Goal: Communication & Community: Answer question/provide support

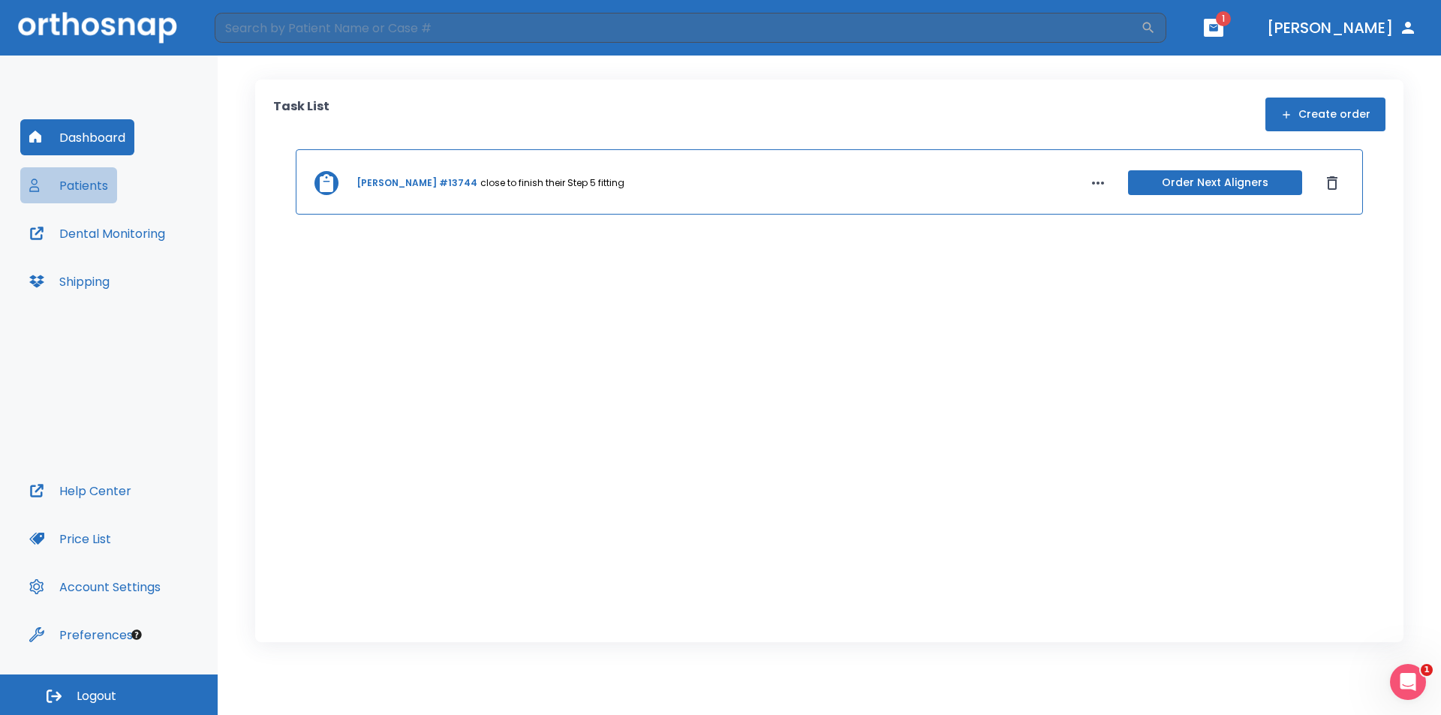
click at [53, 180] on button "Patients" at bounding box center [68, 185] width 97 height 36
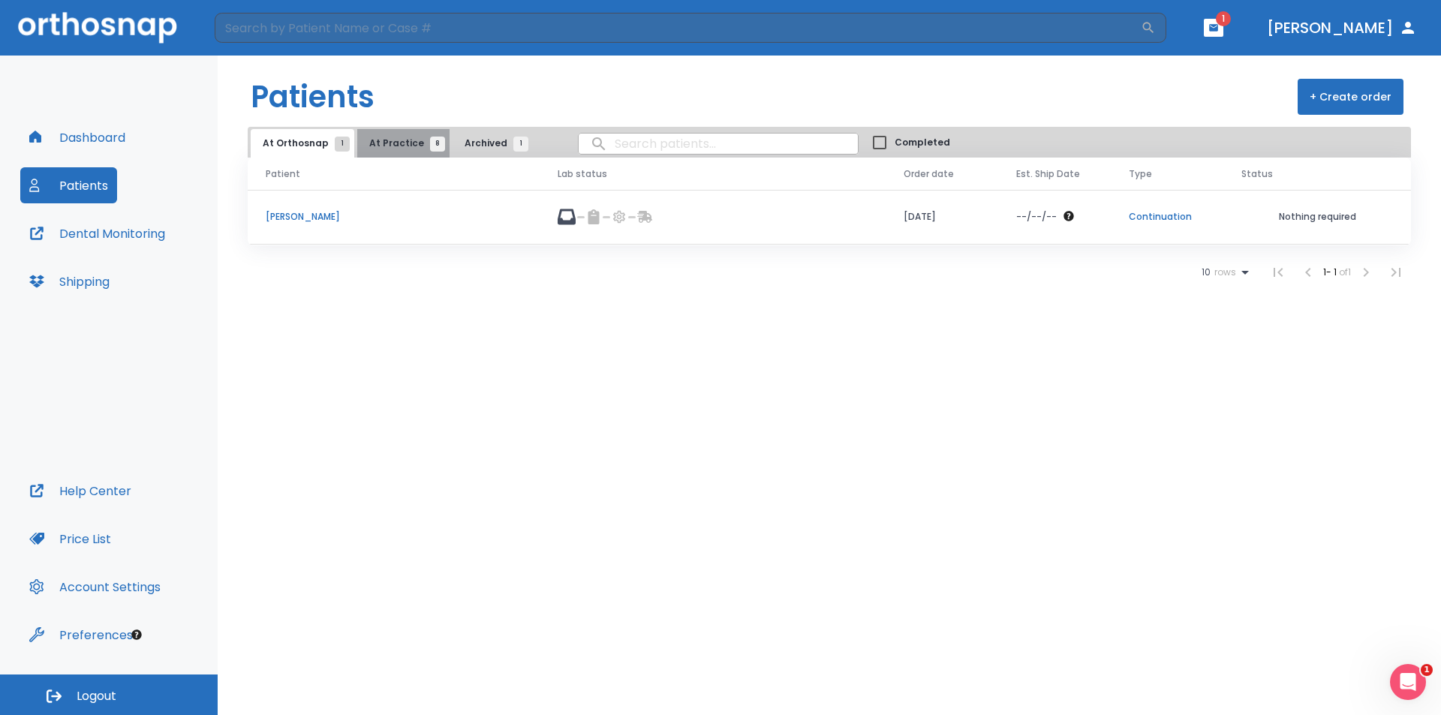
click at [414, 137] on span "At Practice 8" at bounding box center [403, 144] width 68 height 14
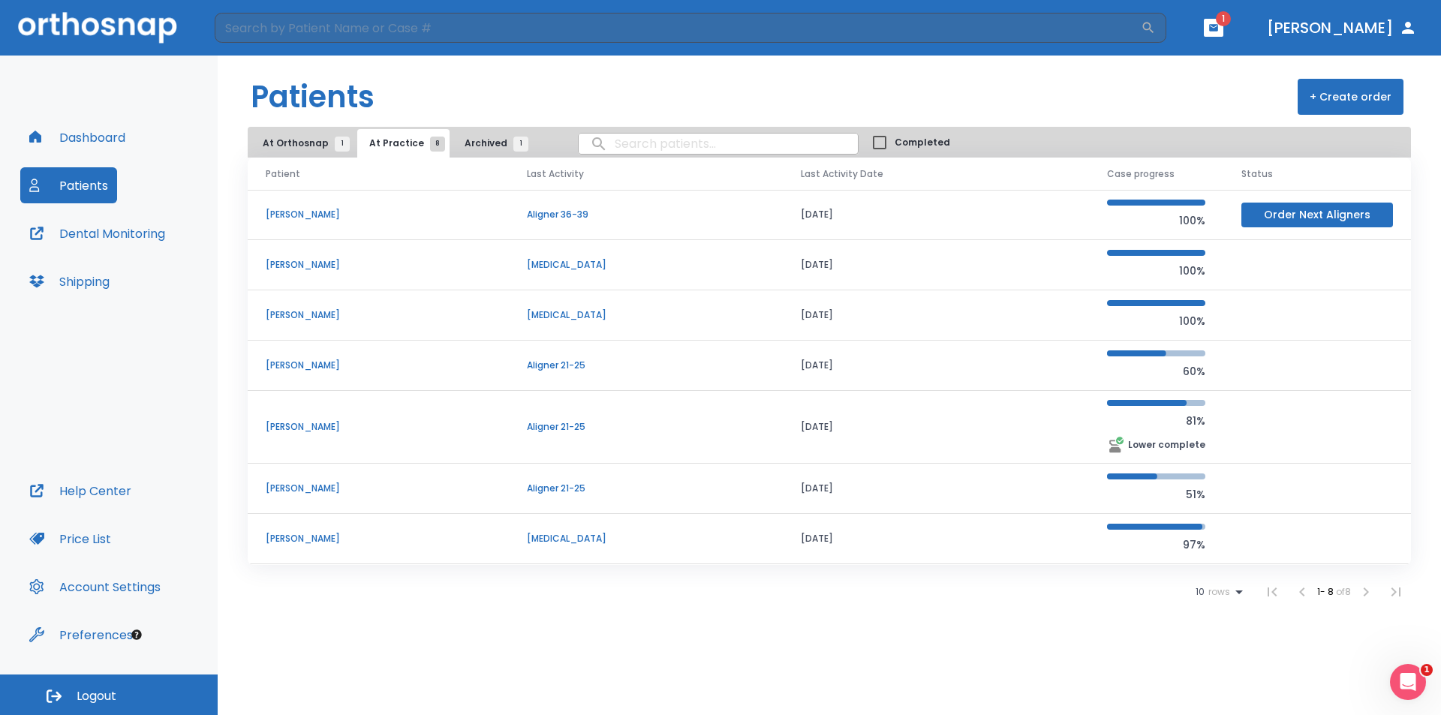
click at [1218, 25] on icon "button" at bounding box center [1213, 27] width 9 height 7
click at [1199, 62] on li "[PERSON_NAME] 1" at bounding box center [1168, 62] width 160 height 30
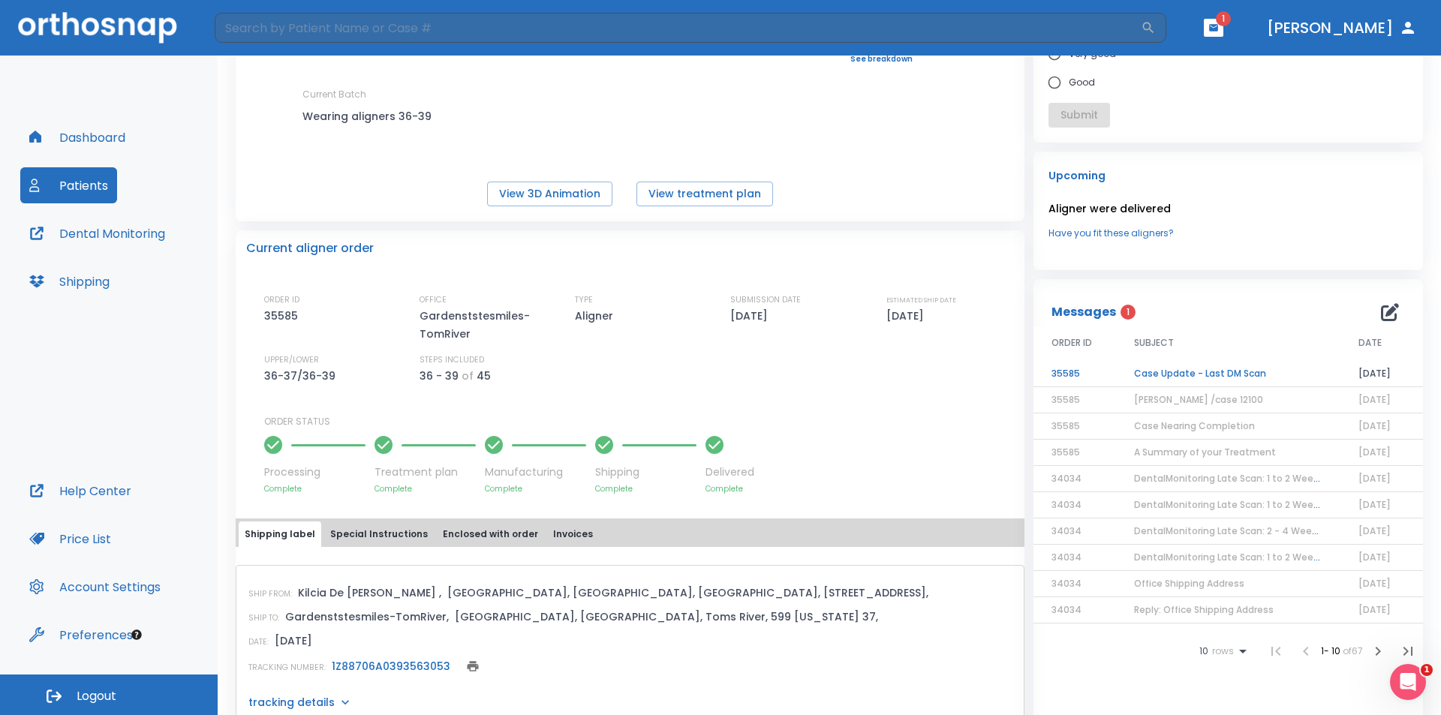
scroll to position [225, 0]
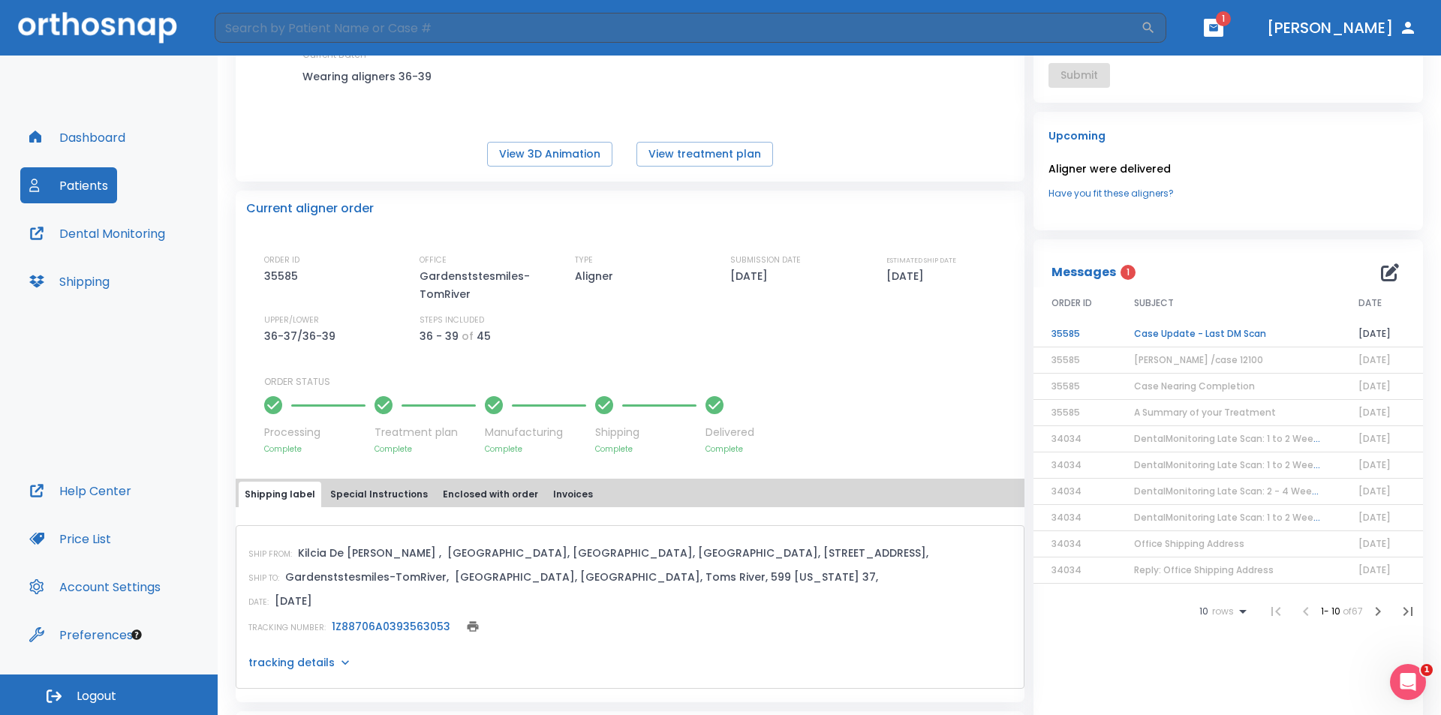
click at [1172, 332] on td "Case Update - Last DM Scan" at bounding box center [1228, 334] width 224 height 26
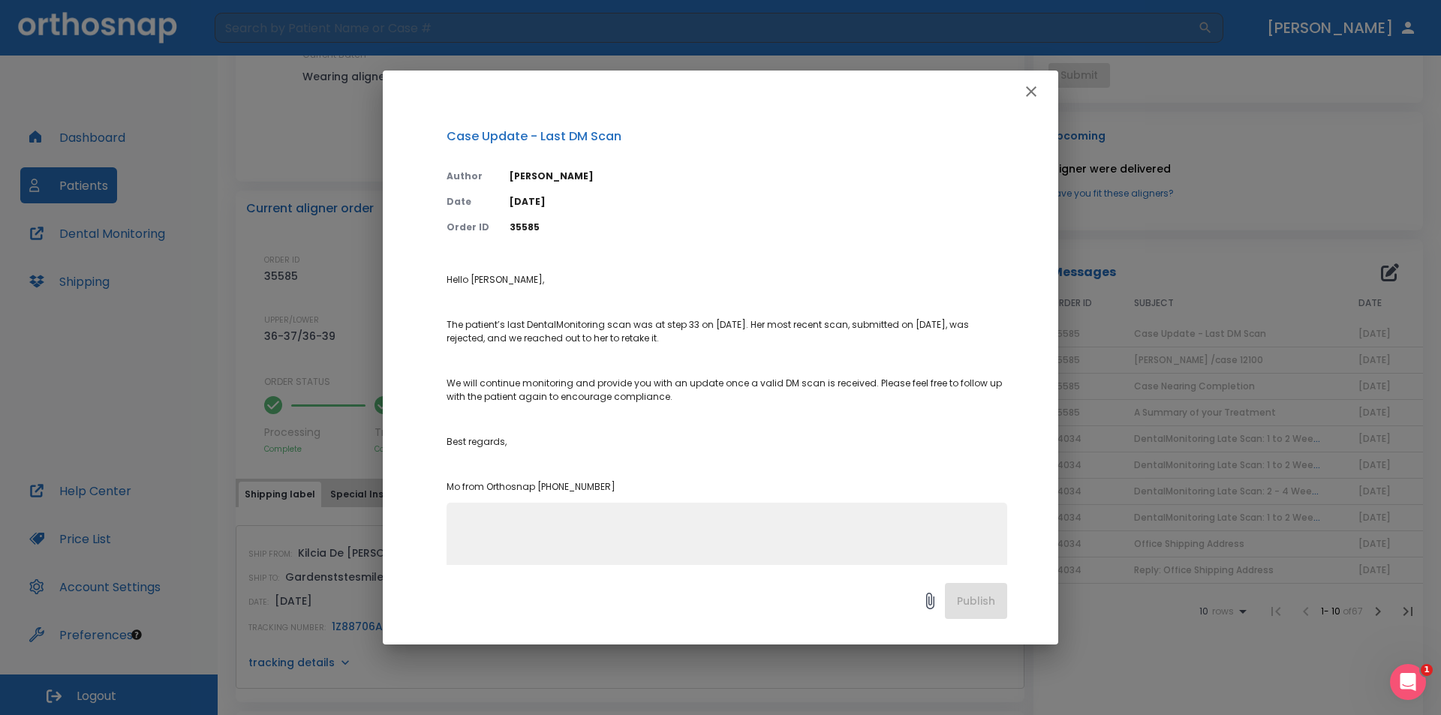
click at [477, 537] on textarea at bounding box center [727, 571] width 543 height 104
type textarea "thank you Mo"
click at [962, 598] on button "Publish" at bounding box center [976, 601] width 62 height 36
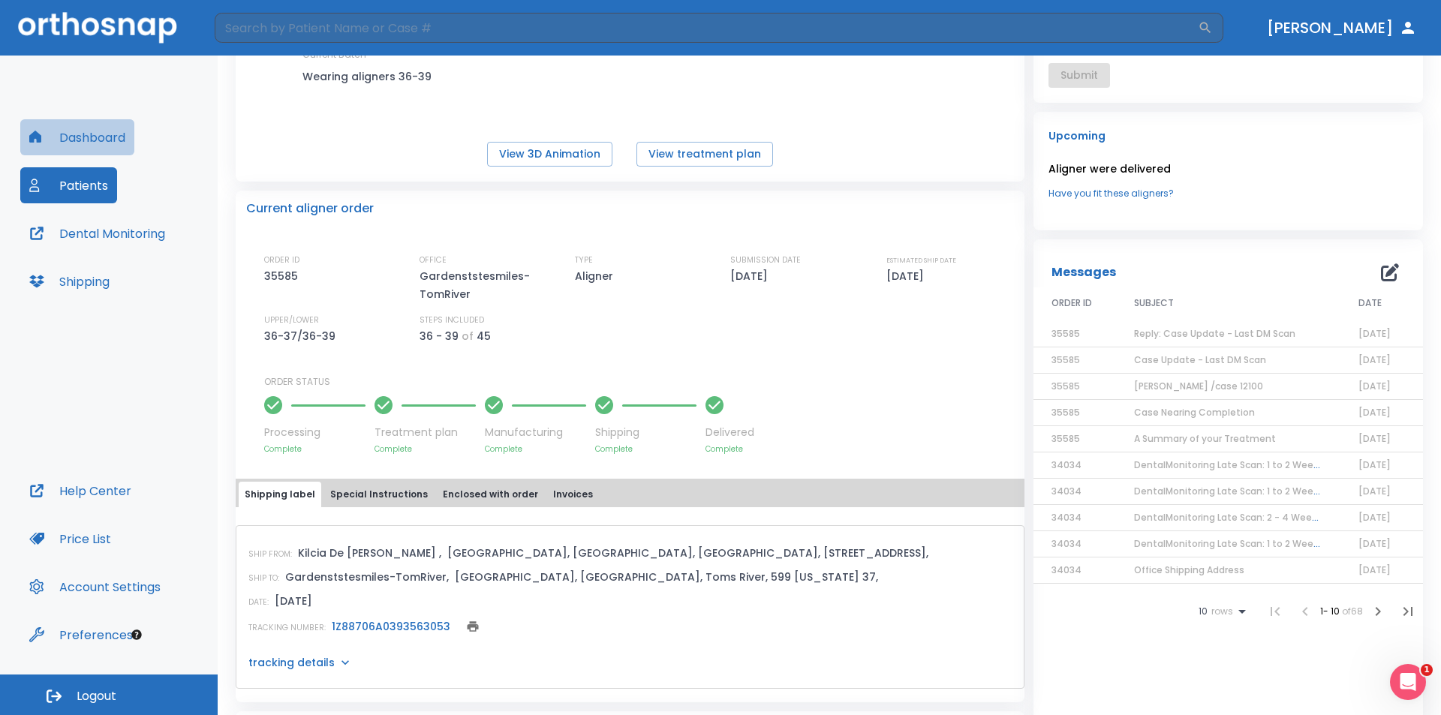
click at [82, 134] on button "Dashboard" at bounding box center [77, 137] width 114 height 36
